Goal: Task Accomplishment & Management: Use online tool/utility

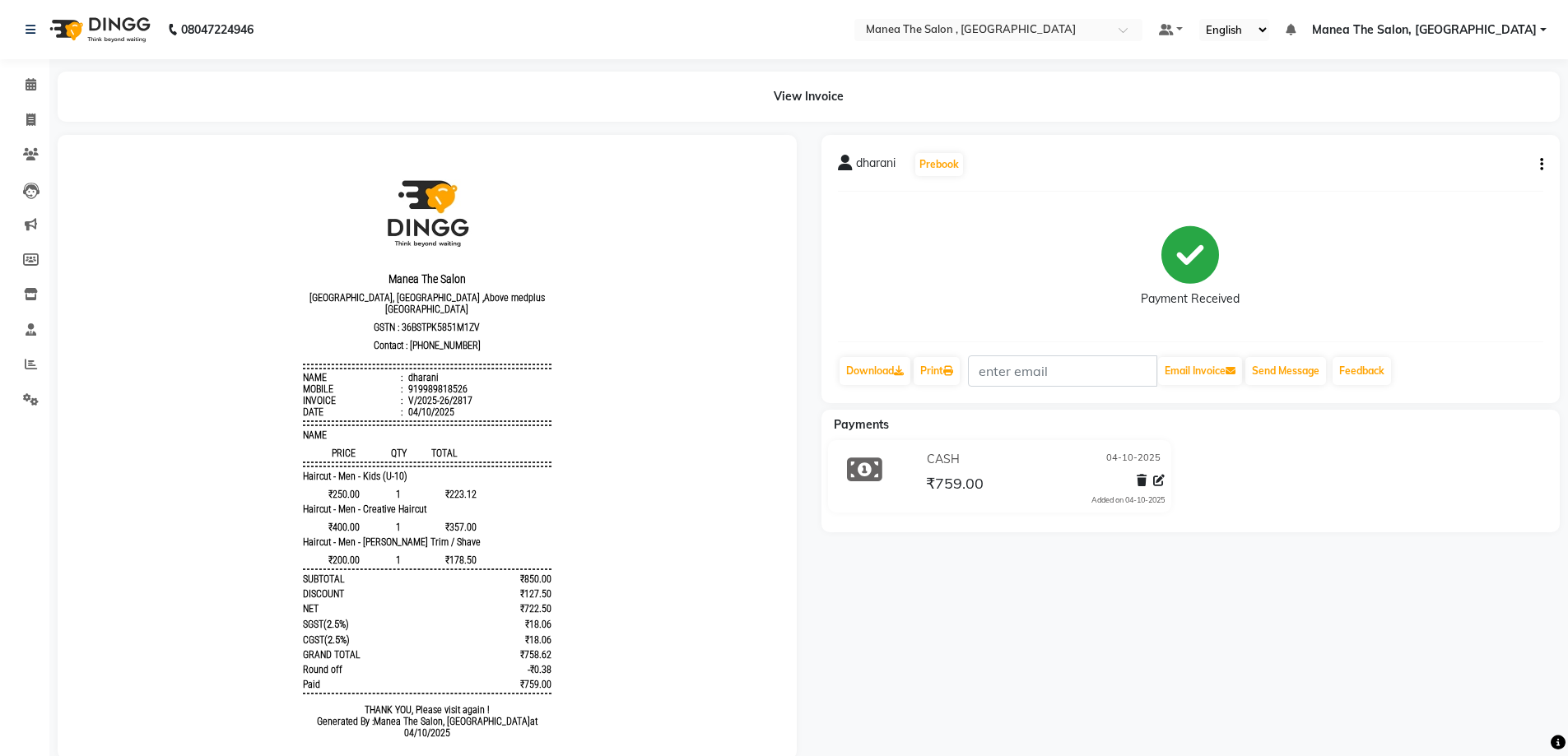
click at [999, 623] on div "dharani Prebook Payment Received Download Print Email Invoice Send Message Feed…" at bounding box center [1191, 447] width 764 height 624
click at [33, 359] on icon at bounding box center [31, 364] width 13 height 13
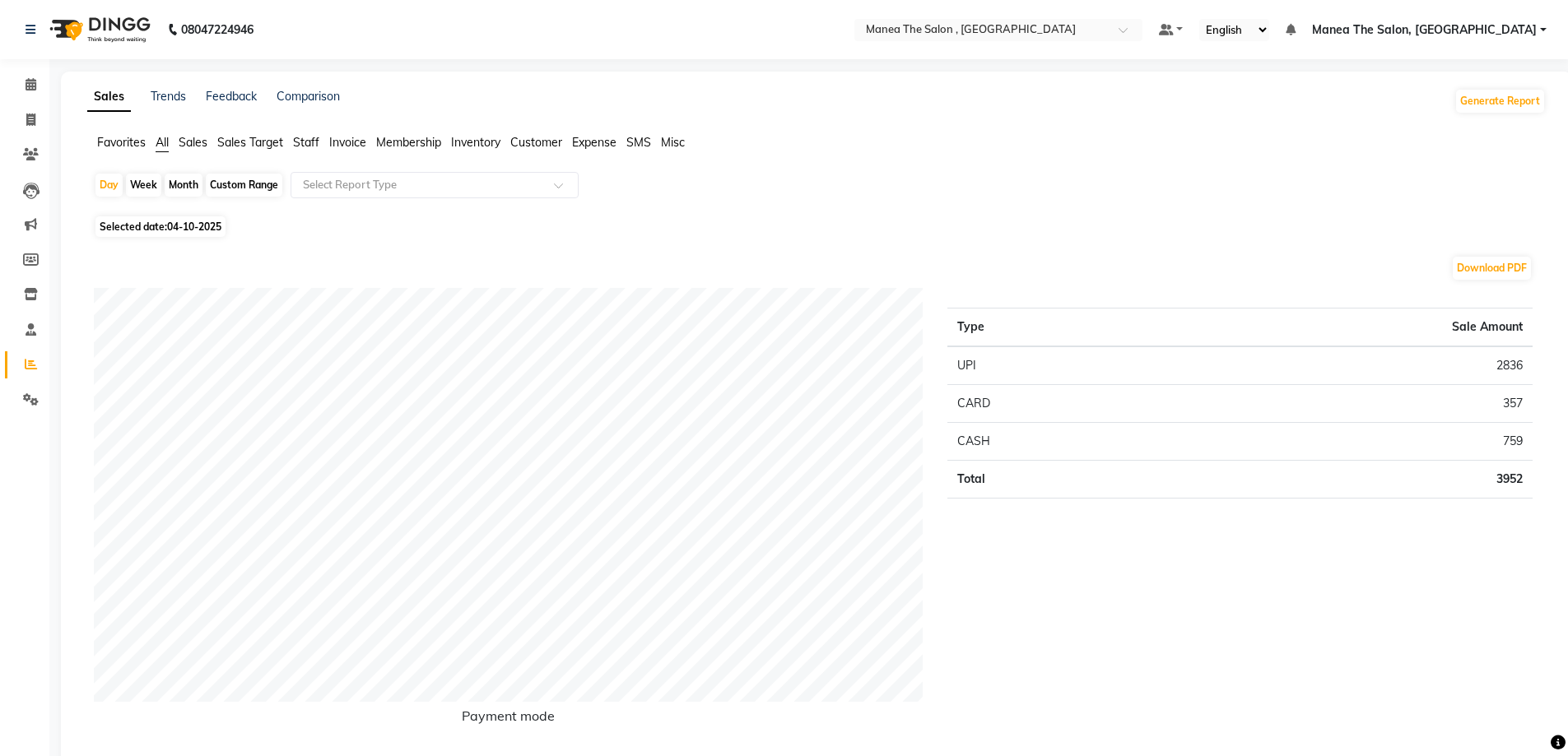
click at [185, 182] on div "Month" at bounding box center [183, 185] width 38 height 23
select select "10"
select select "2025"
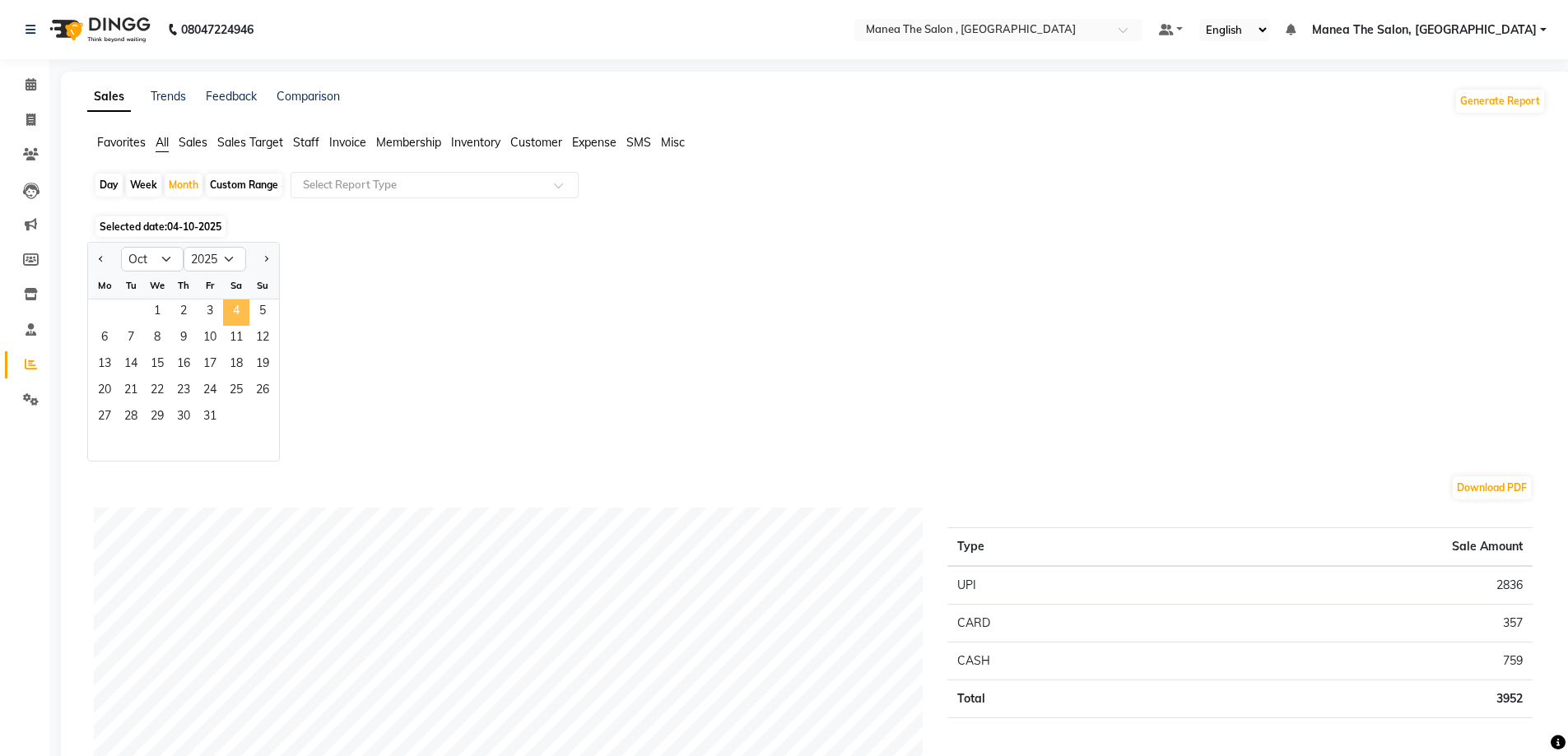
click at [237, 309] on span "4" at bounding box center [237, 313] width 27 height 27
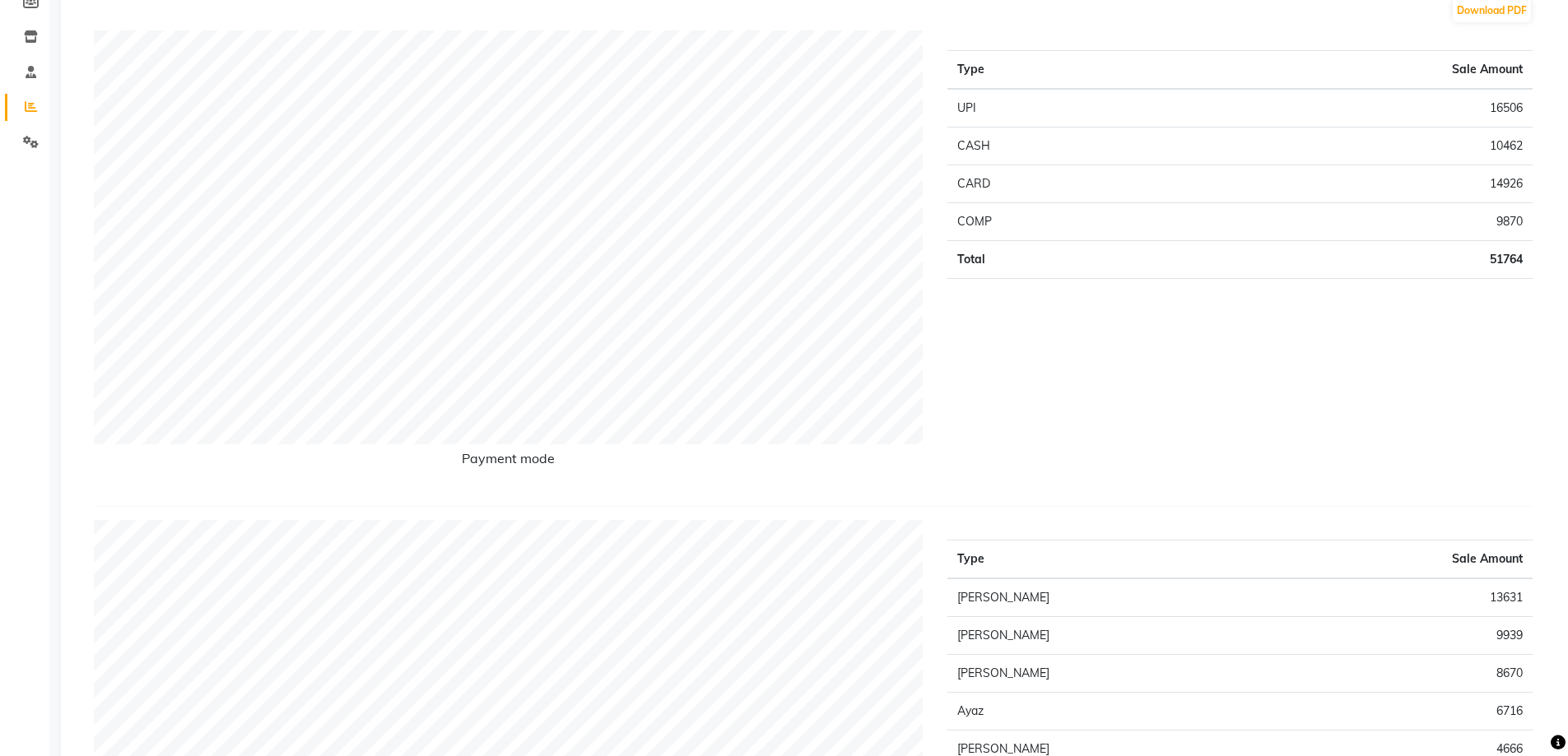
scroll to position [83, 0]
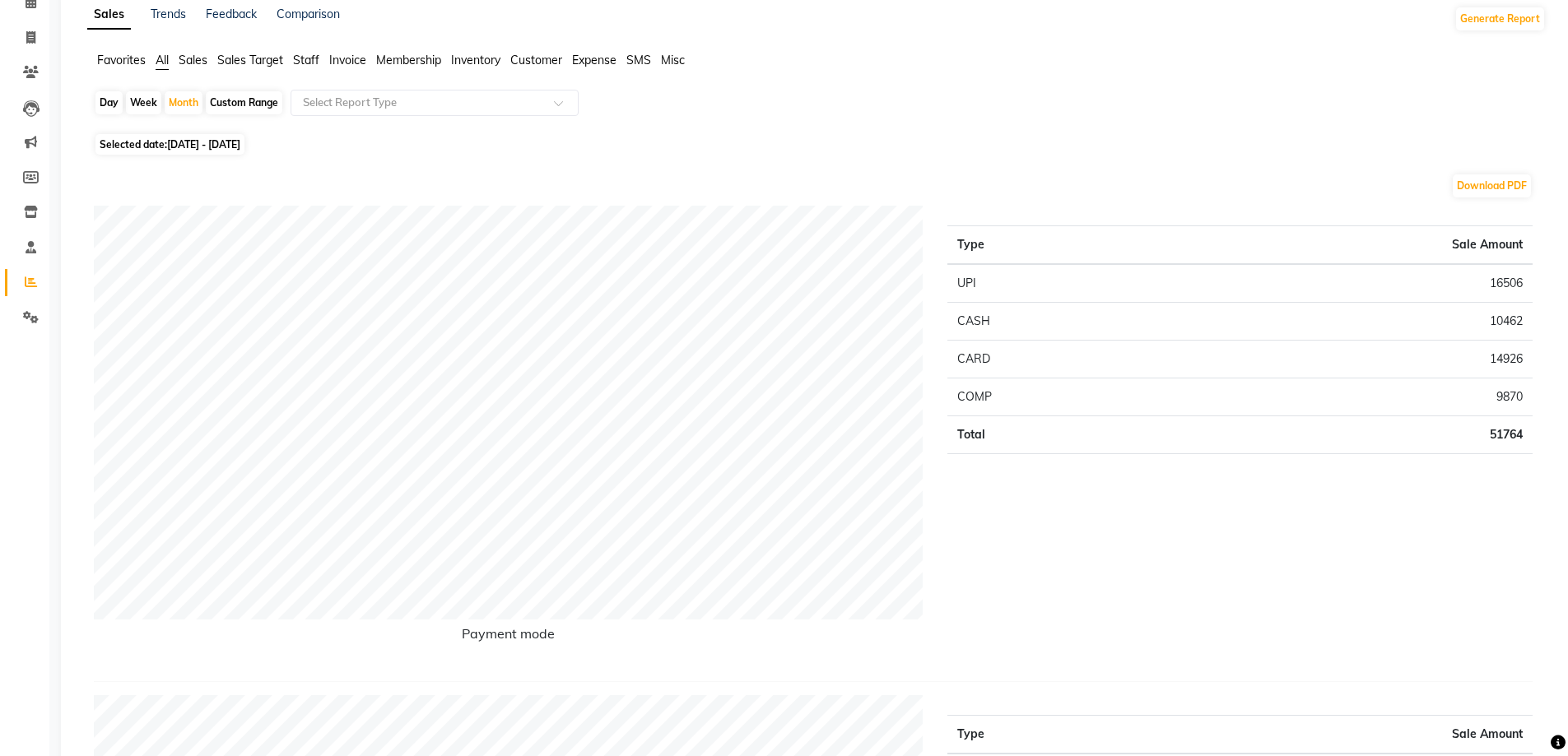
click at [103, 105] on div "Day" at bounding box center [109, 103] width 28 height 23
select select "10"
select select "2025"
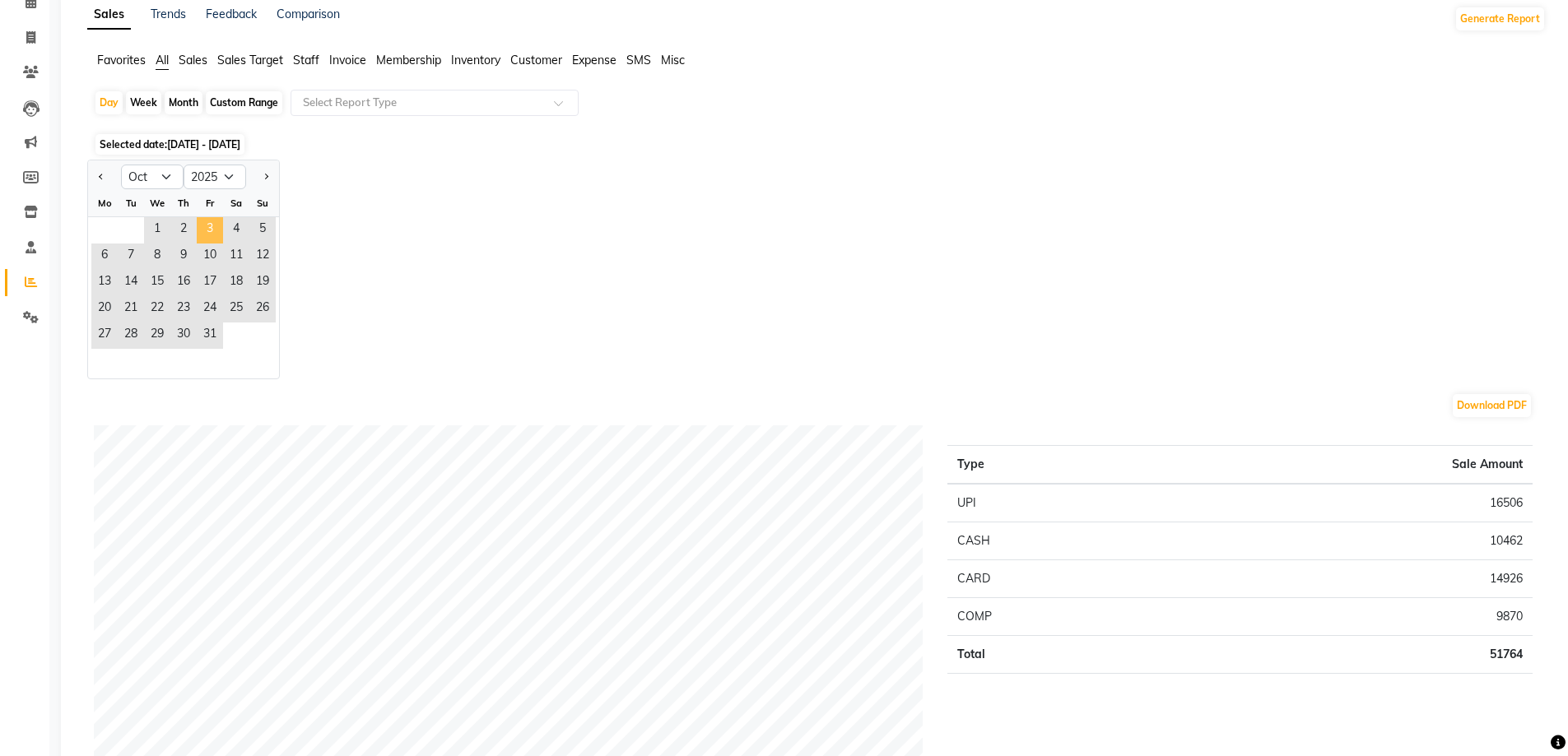
click at [210, 231] on span "3" at bounding box center [210, 231] width 27 height 27
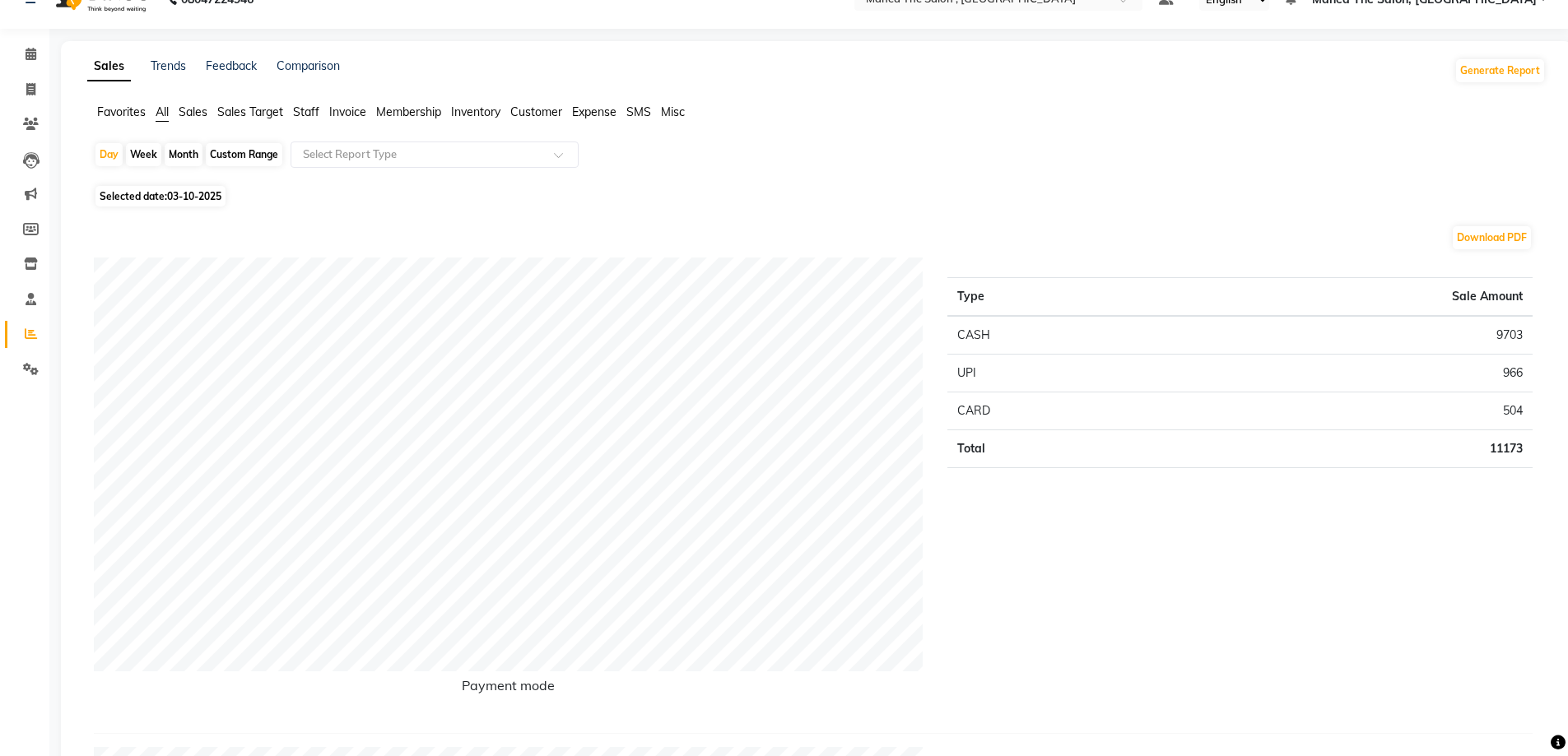
scroll to position [0, 0]
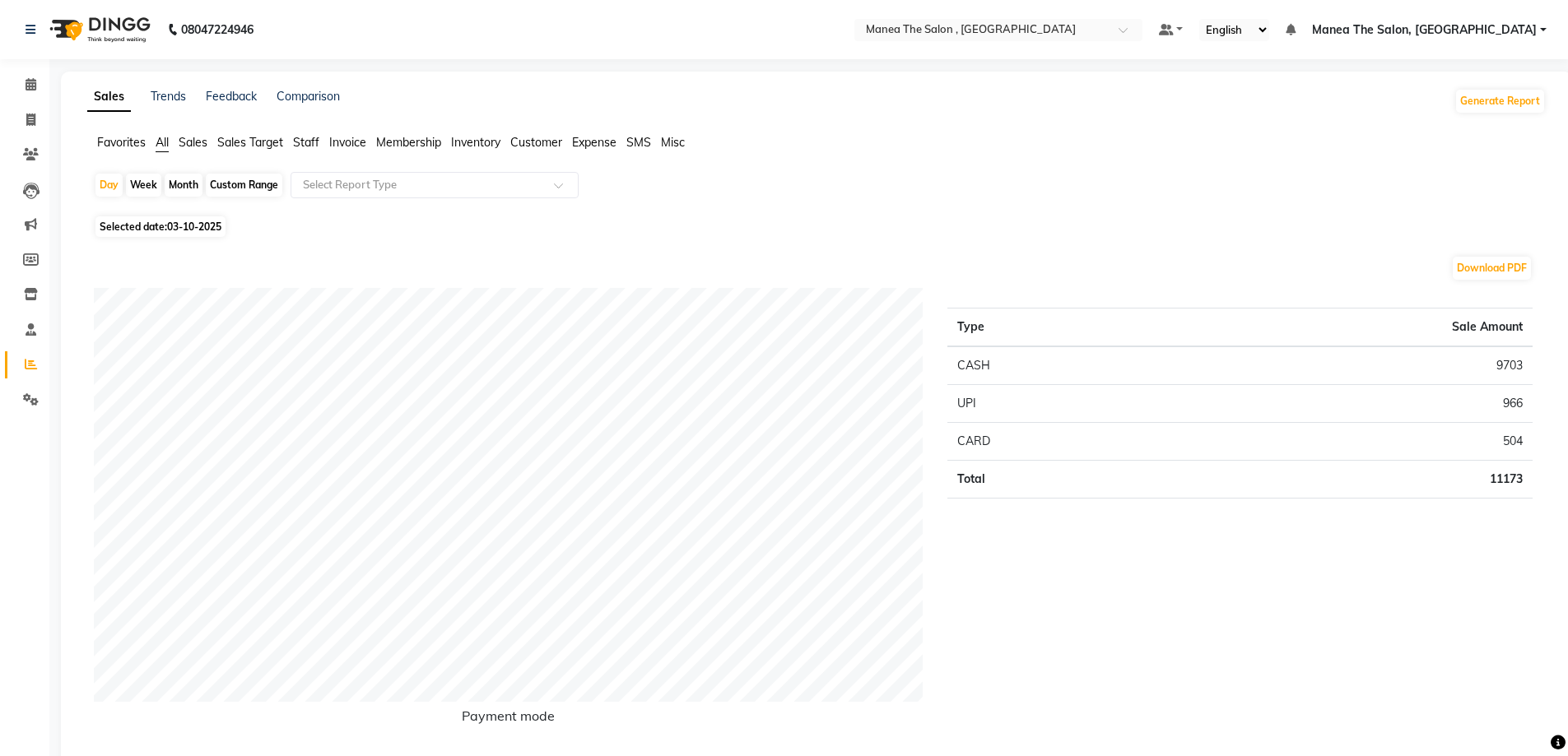
click at [305, 138] on span "Staff" at bounding box center [307, 143] width 27 height 15
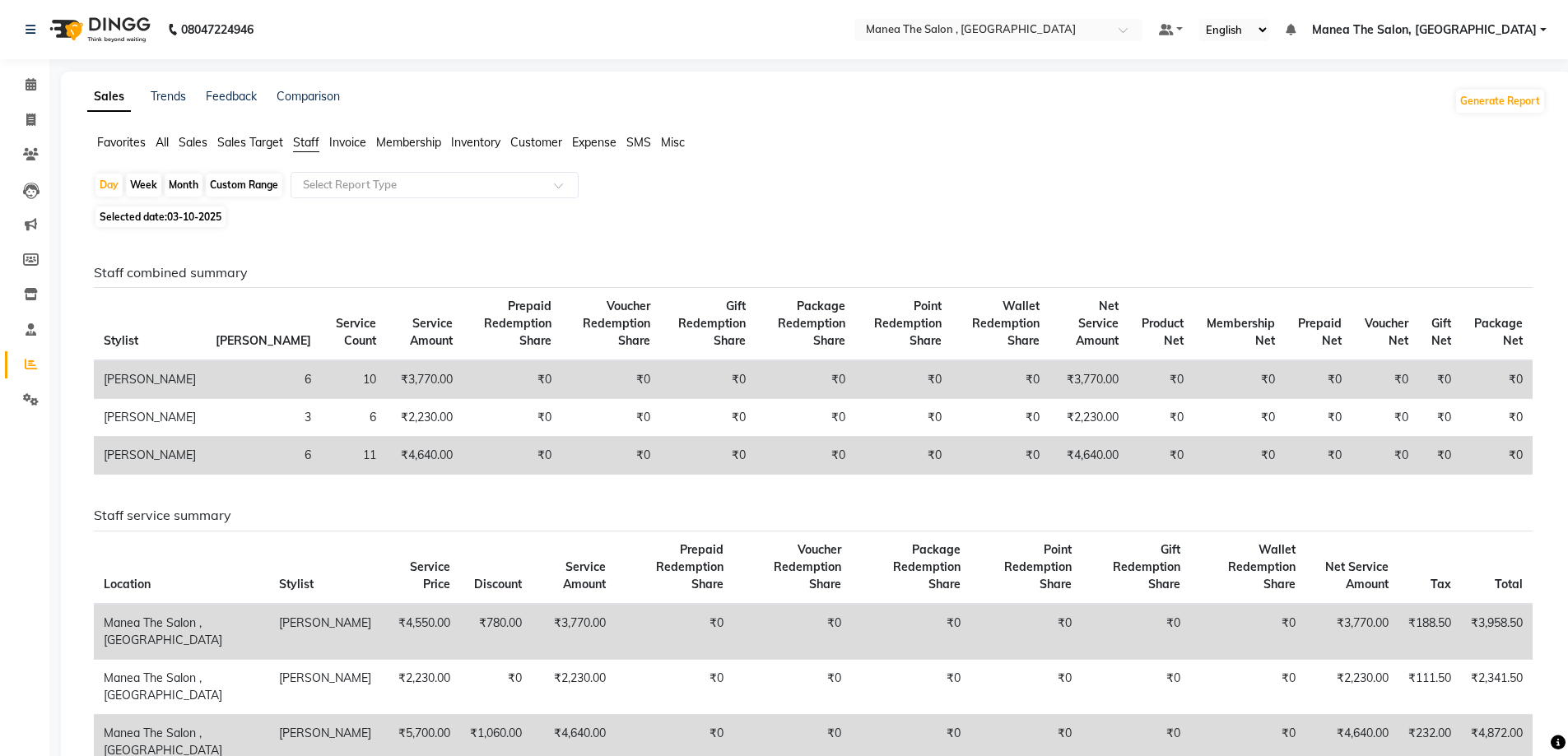
click at [229, 145] on span "Sales Target" at bounding box center [250, 143] width 66 height 15
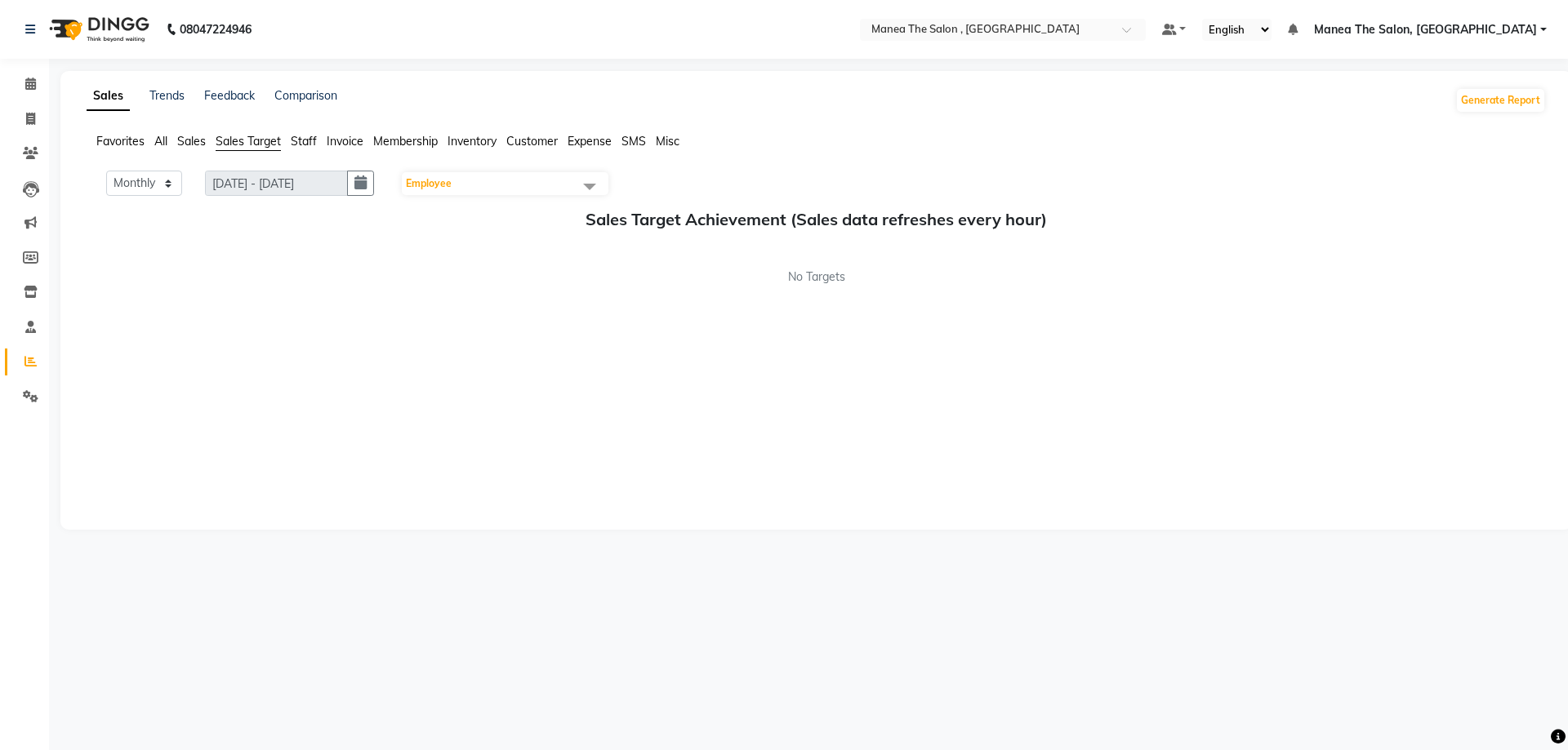
click at [191, 140] on span "Sales" at bounding box center [191, 141] width 29 height 15
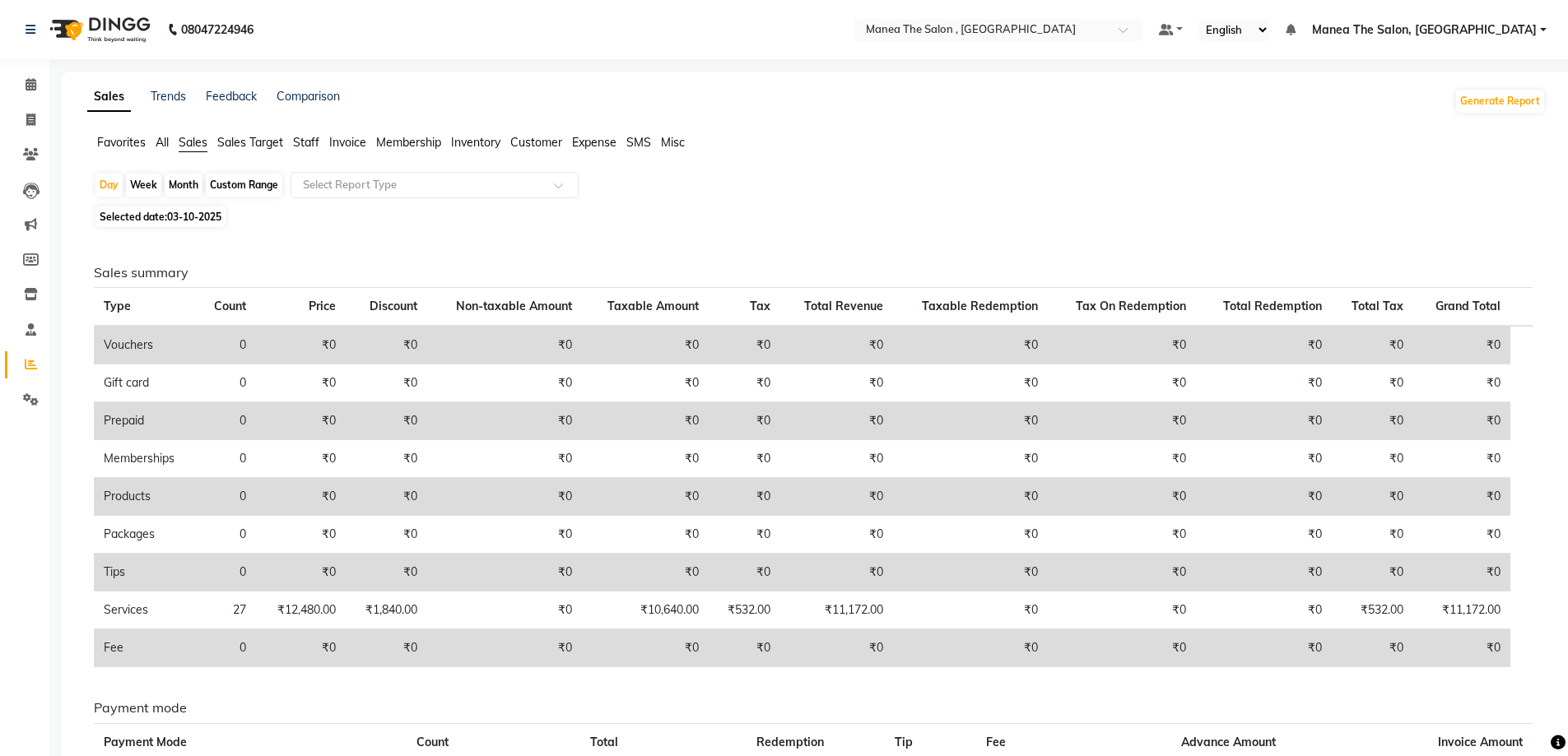
click at [164, 141] on span "All" at bounding box center [163, 143] width 13 height 15
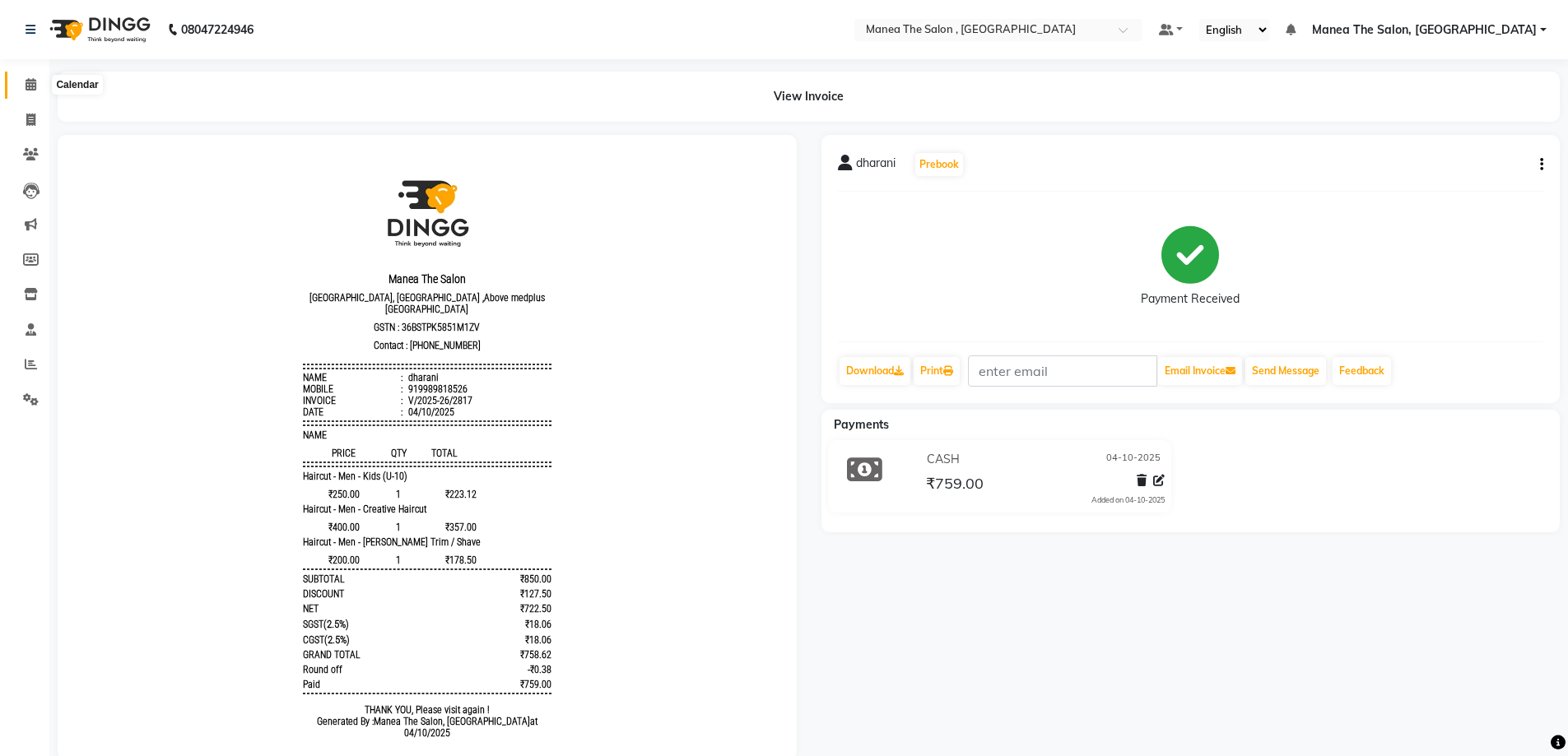
click at [18, 87] on span at bounding box center [31, 85] width 29 height 19
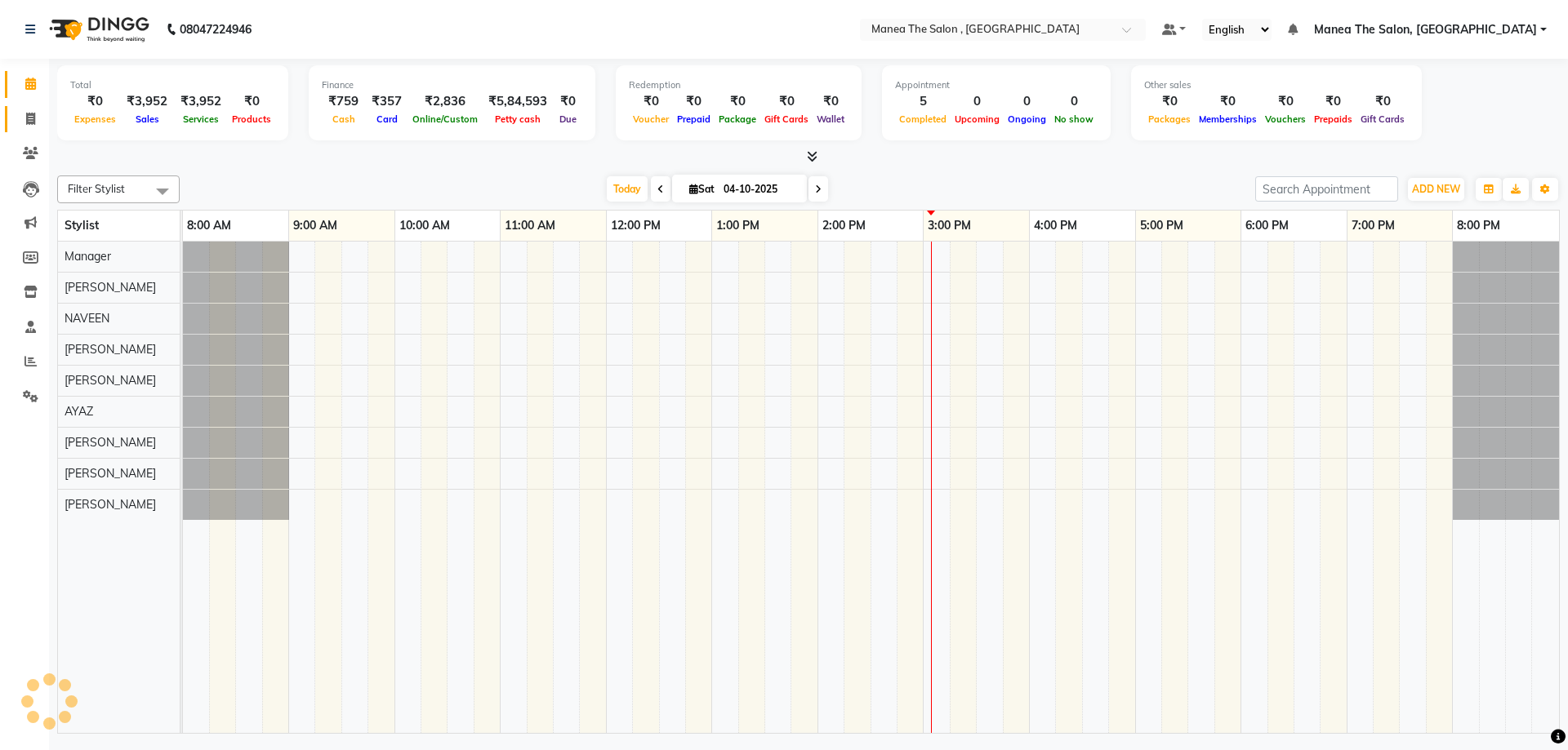
click at [27, 123] on icon at bounding box center [31, 118] width 9 height 12
select select "service"
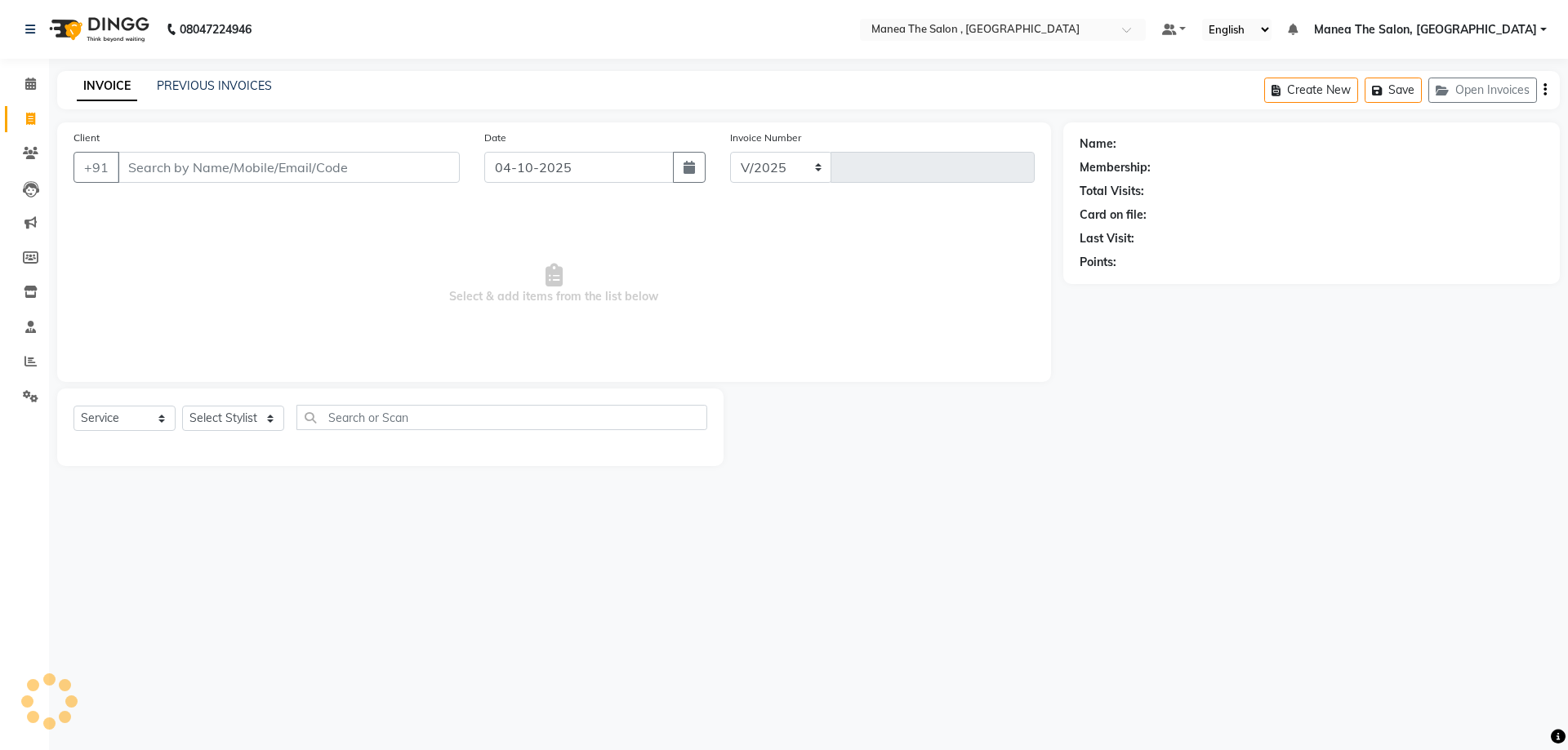
select select "7201"
type input "2818"
click at [31, 149] on icon at bounding box center [31, 153] width 16 height 12
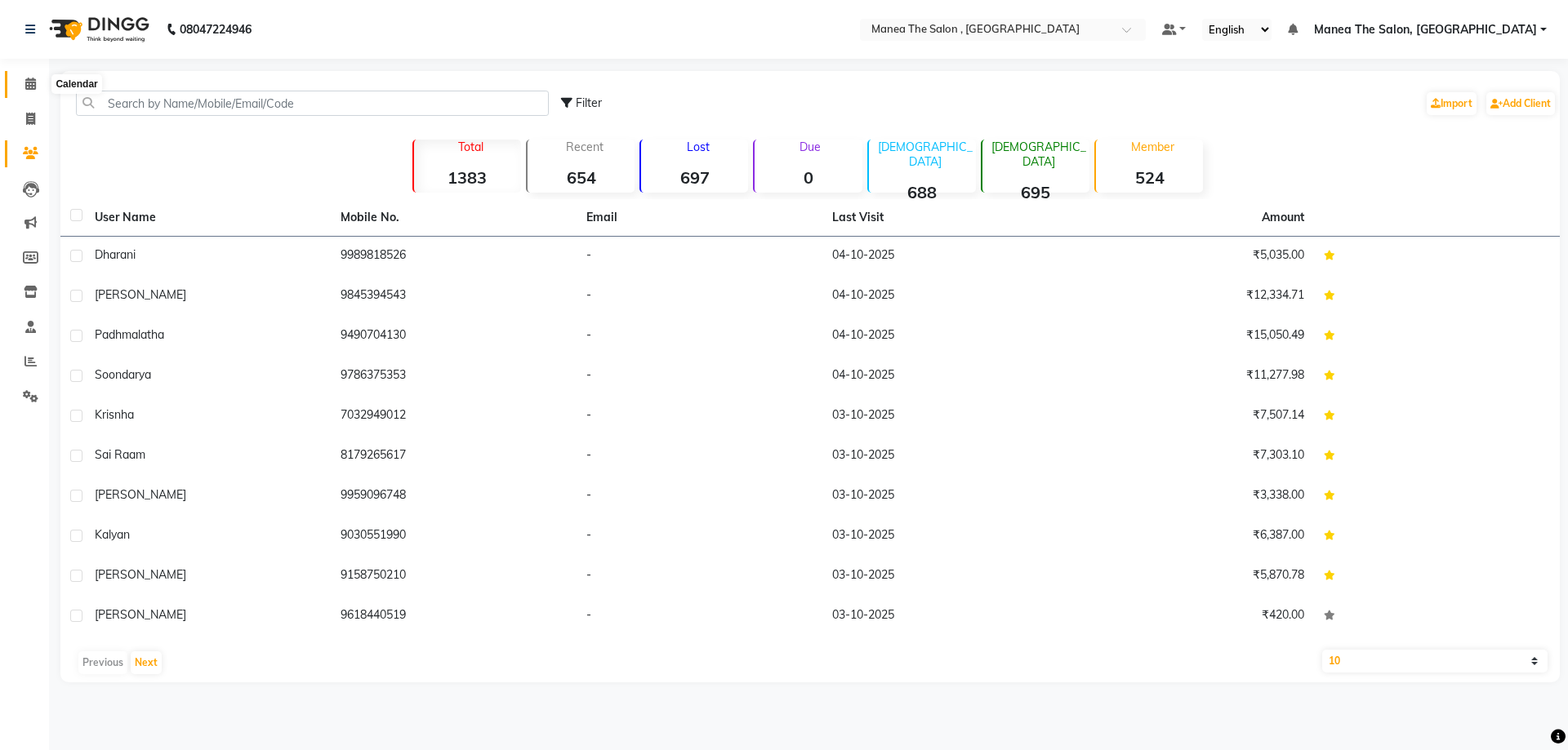
click at [22, 87] on span at bounding box center [31, 84] width 29 height 19
select select "7201"
select select "service"
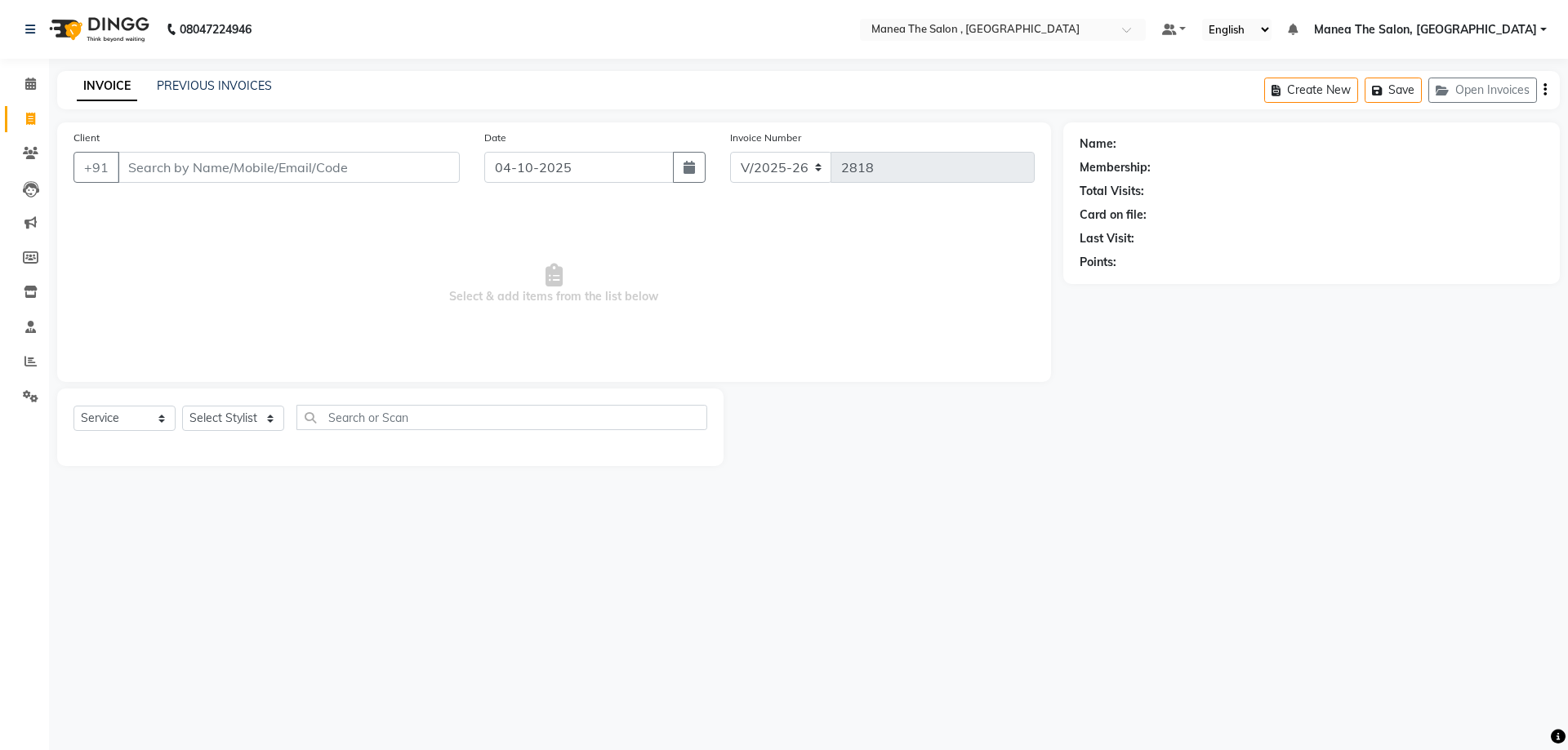
click at [108, 743] on div "08047224946 Select Location × Manea The Salon , Kondapur Default Panel My Panel…" at bounding box center [784, 375] width 1568 height 750
